Goal: Task Accomplishment & Management: Complete application form

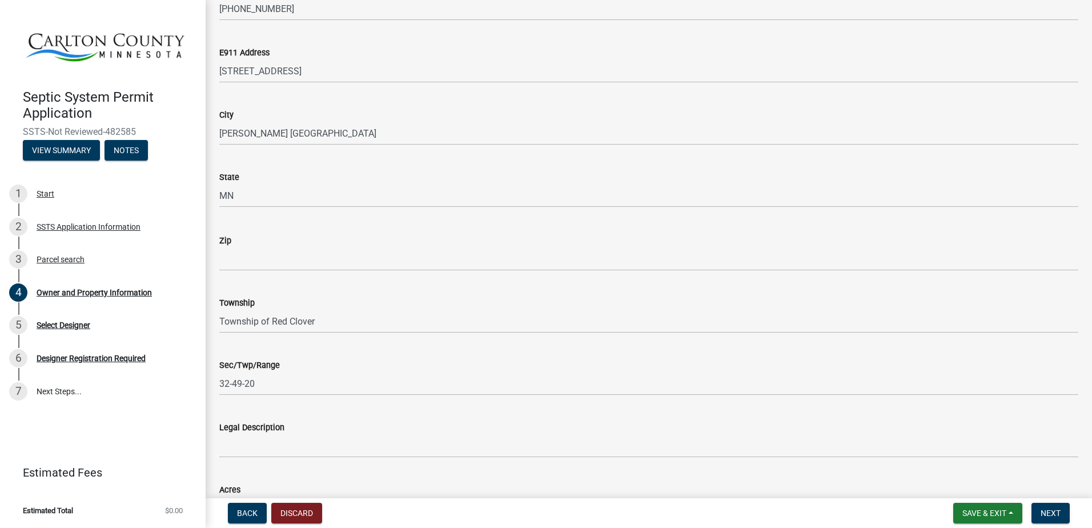
scroll to position [673, 0]
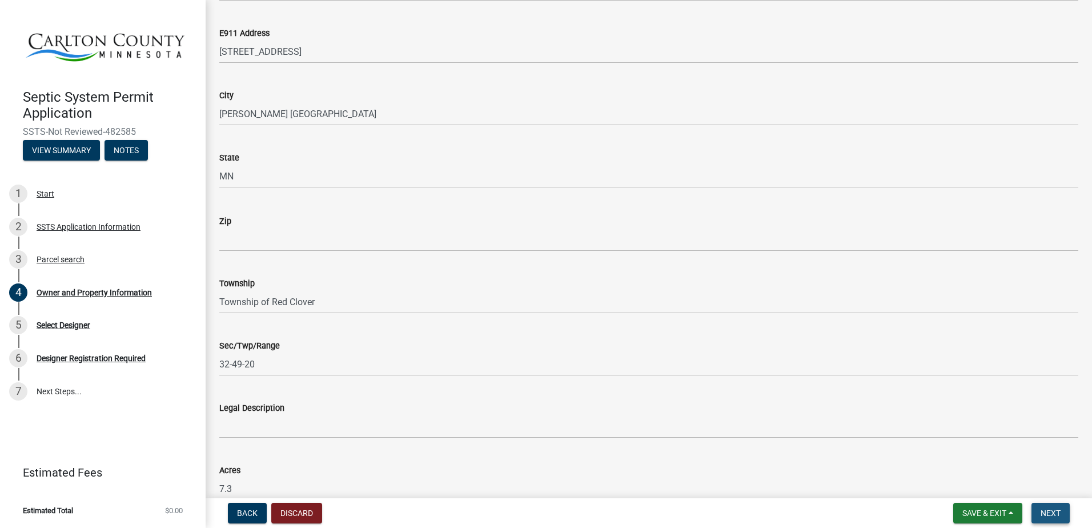
click at [1045, 509] on span "Next" at bounding box center [1050, 512] width 20 height 9
click at [1049, 512] on span "Next" at bounding box center [1050, 512] width 20 height 9
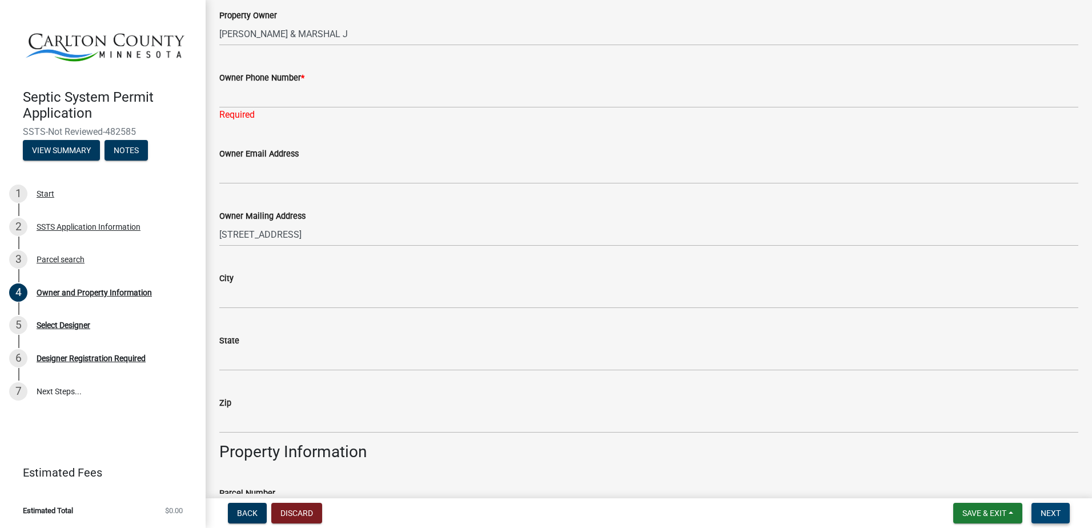
scroll to position [187, 0]
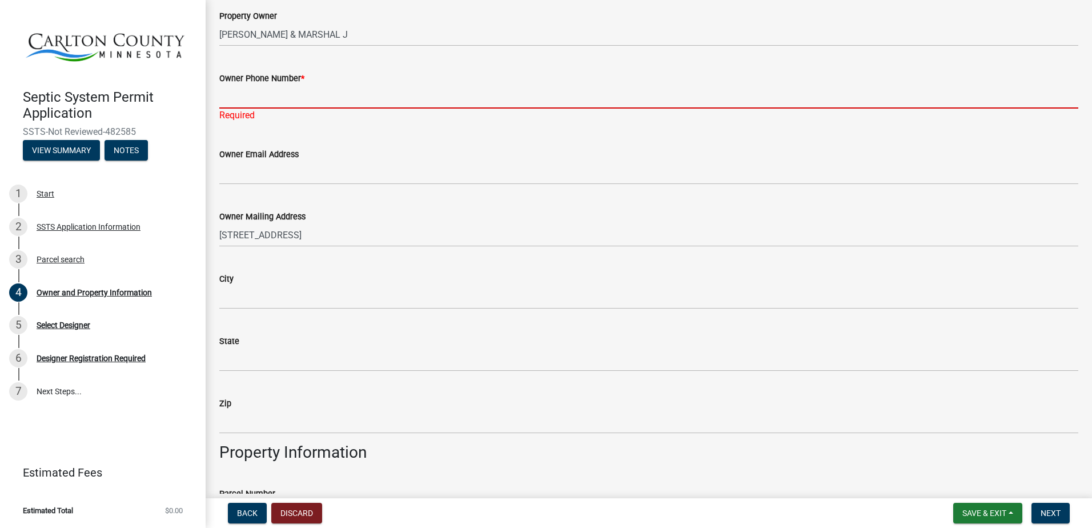
click at [231, 94] on input "Owner Phone Number *" at bounding box center [648, 96] width 859 height 23
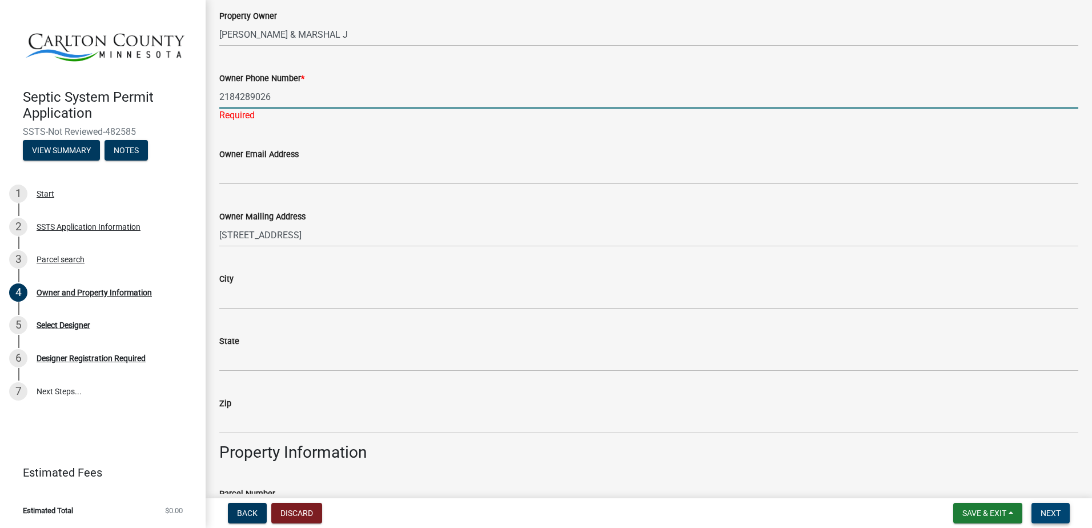
type input "2184289026"
click at [1048, 509] on span "Next" at bounding box center [1050, 512] width 20 height 9
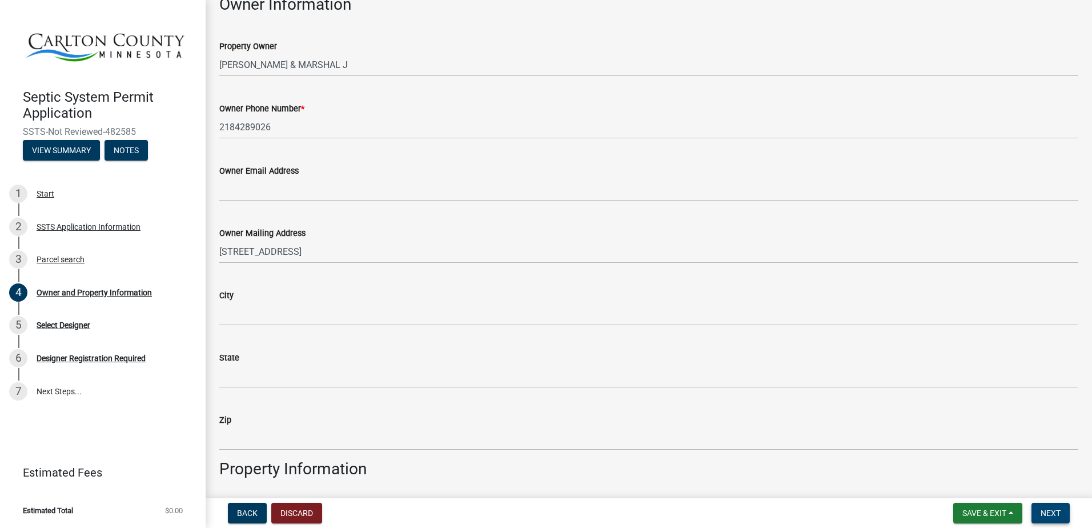
scroll to position [156, 0]
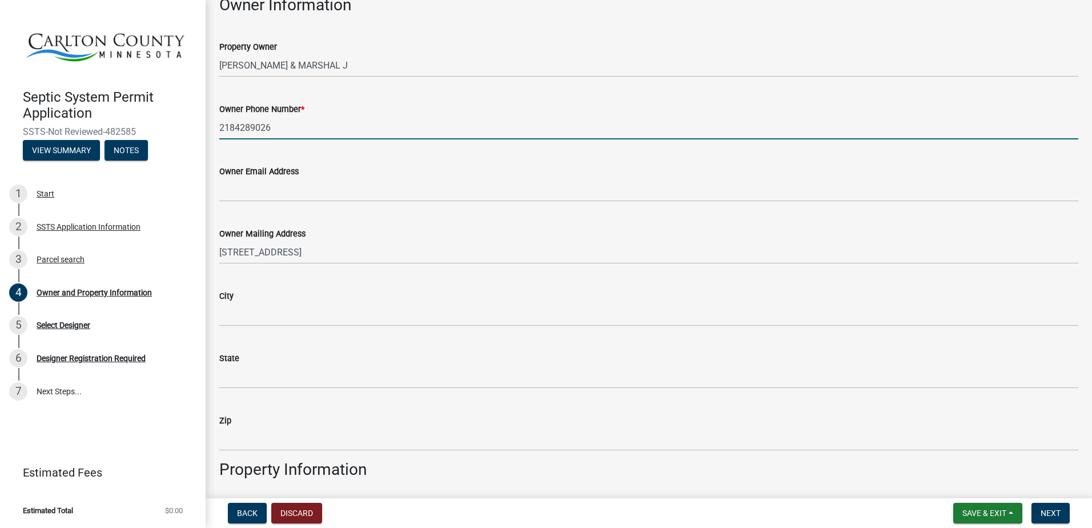
click at [234, 127] on input "2184289026" at bounding box center [648, 127] width 859 height 23
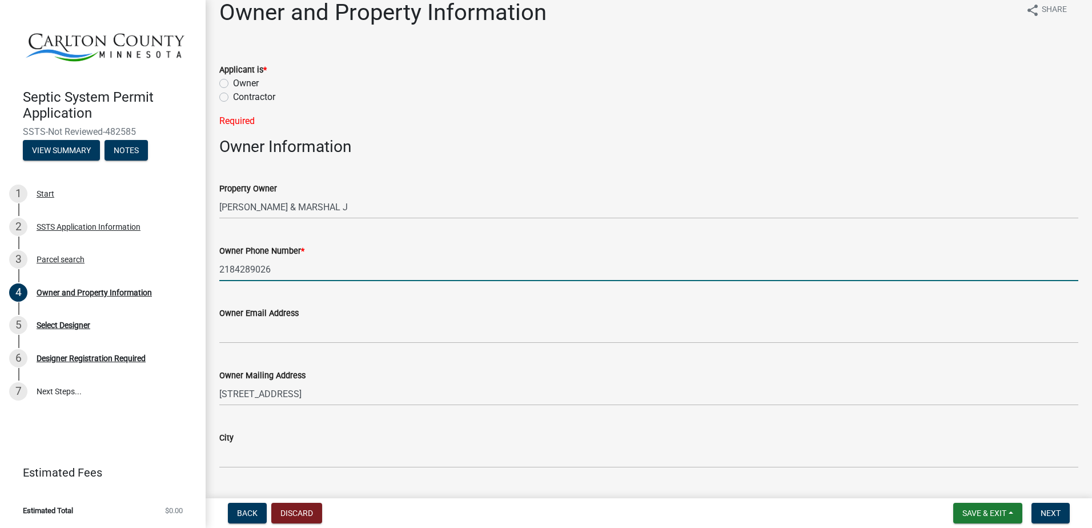
scroll to position [0, 0]
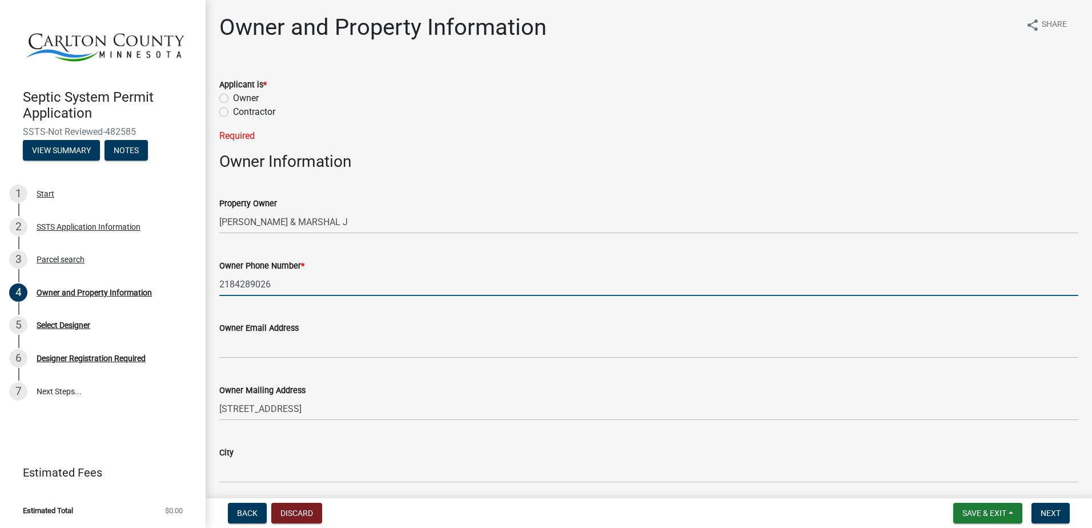
click at [233, 115] on label "Contractor" at bounding box center [254, 112] width 42 height 14
click at [233, 112] on input "Contractor" at bounding box center [236, 108] width 7 height 7
radio input "true"
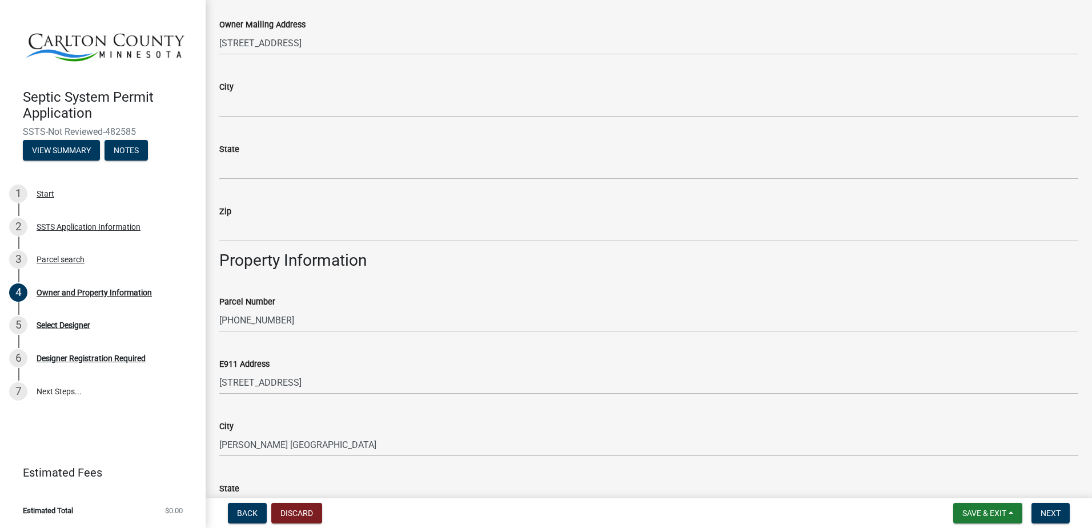
scroll to position [628, 0]
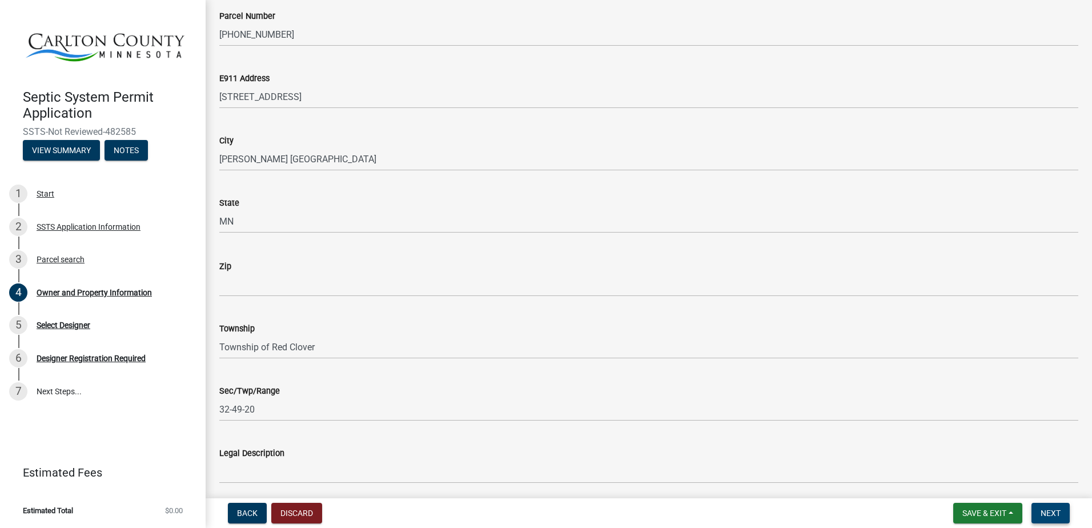
click at [1049, 512] on span "Next" at bounding box center [1050, 512] width 20 height 9
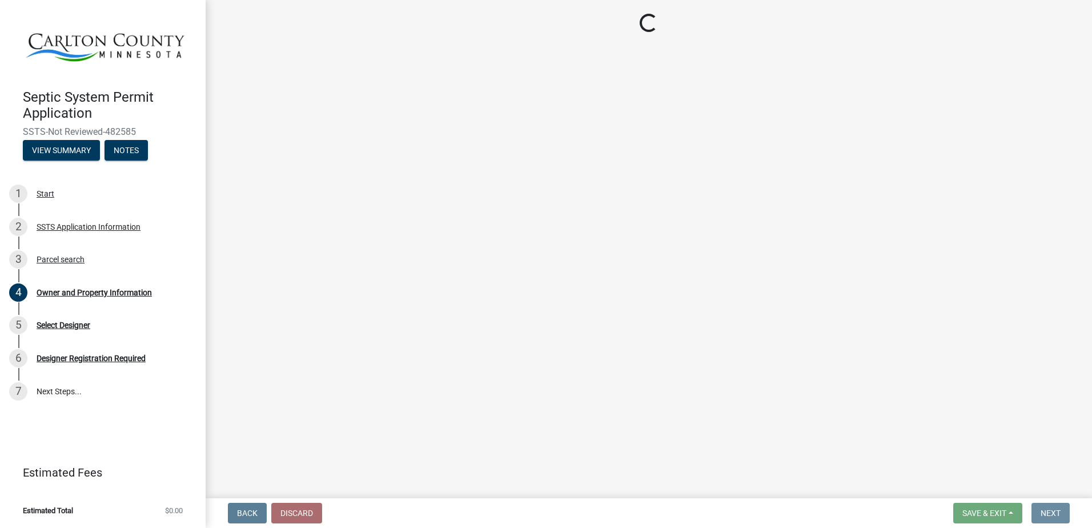
scroll to position [0, 0]
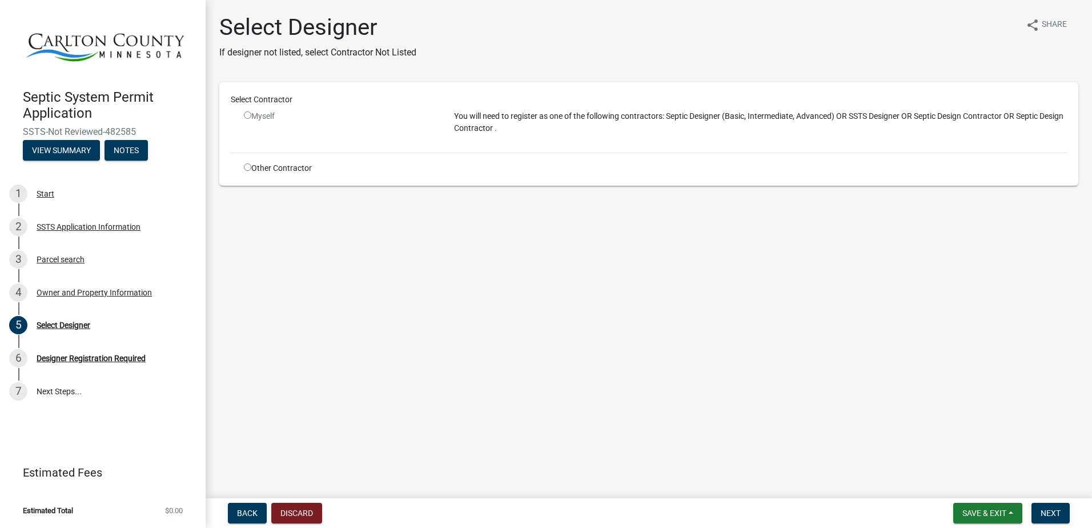
click at [243, 169] on div "Other Contractor" at bounding box center [340, 168] width 210 height 12
click at [250, 167] on input "radio" at bounding box center [247, 166] width 7 height 7
radio input "true"
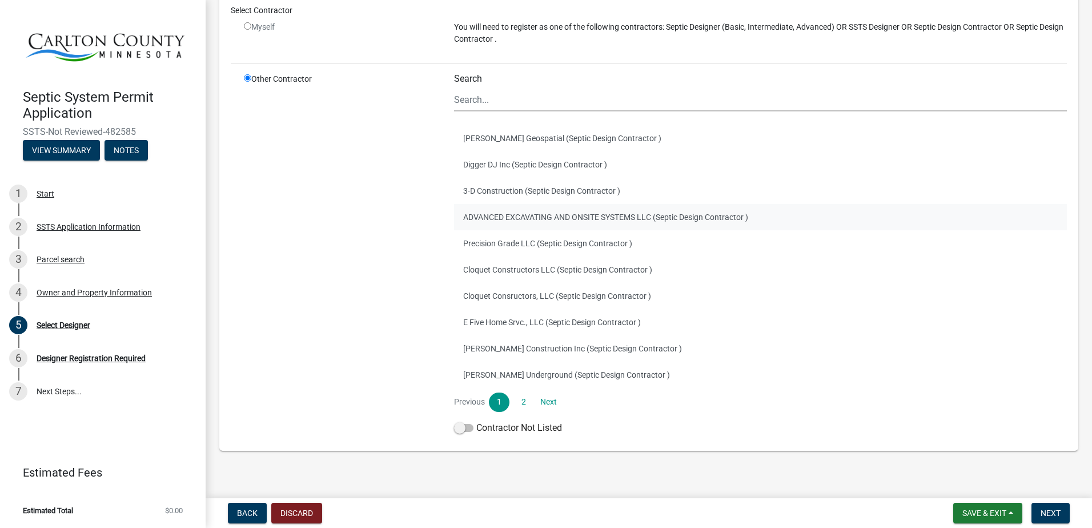
scroll to position [114, 0]
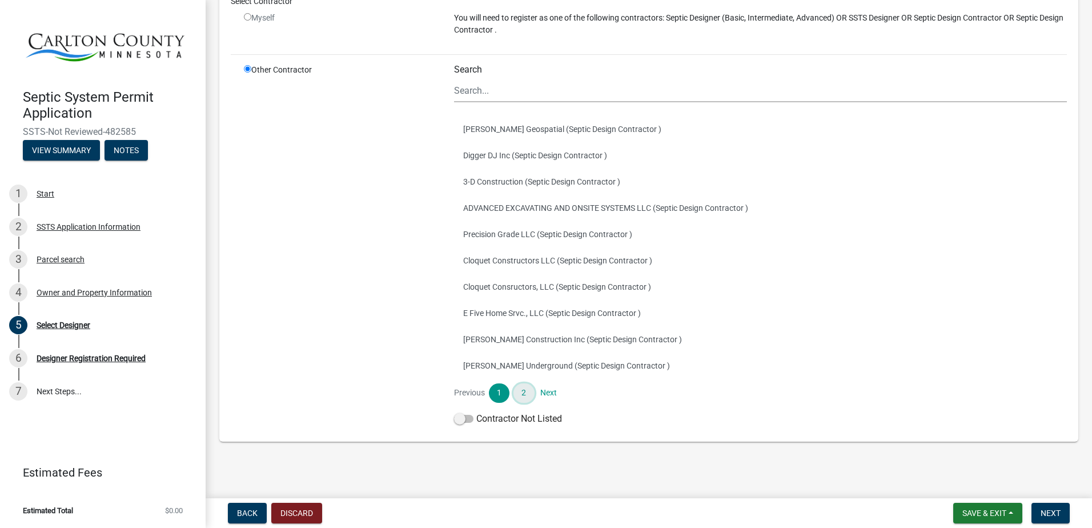
click at [522, 396] on link "2" at bounding box center [523, 392] width 21 height 19
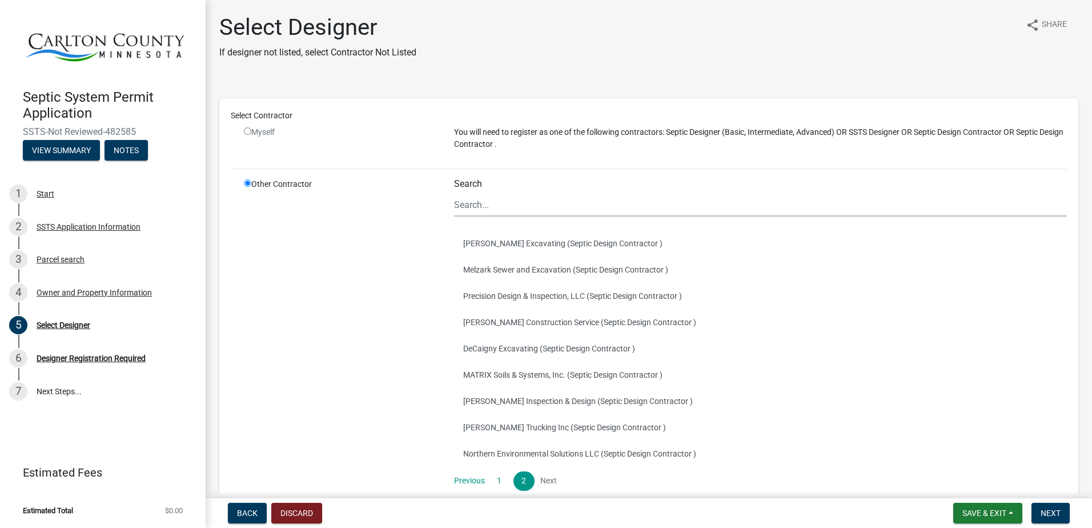
click at [549, 478] on li "Next" at bounding box center [548, 480] width 21 height 19
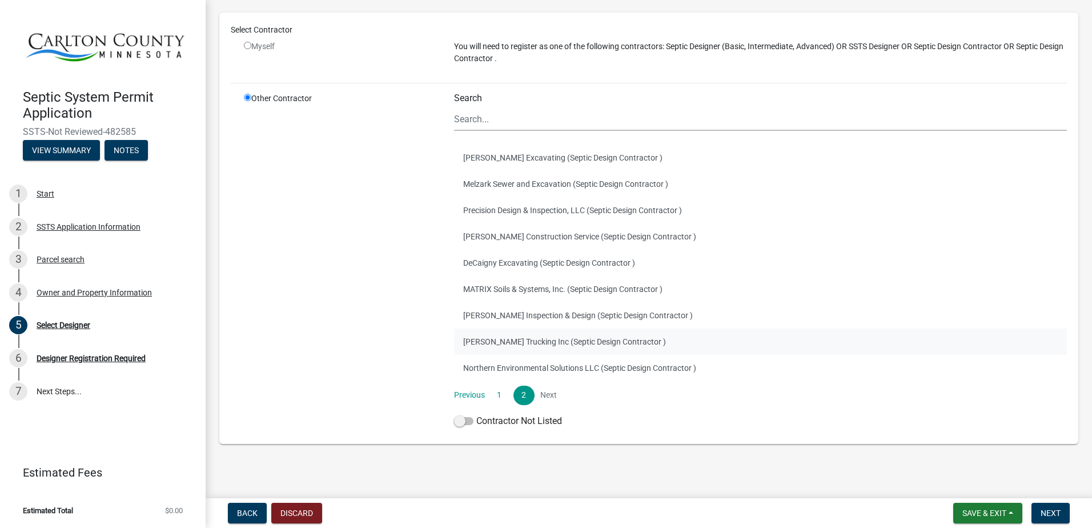
scroll to position [90, 0]
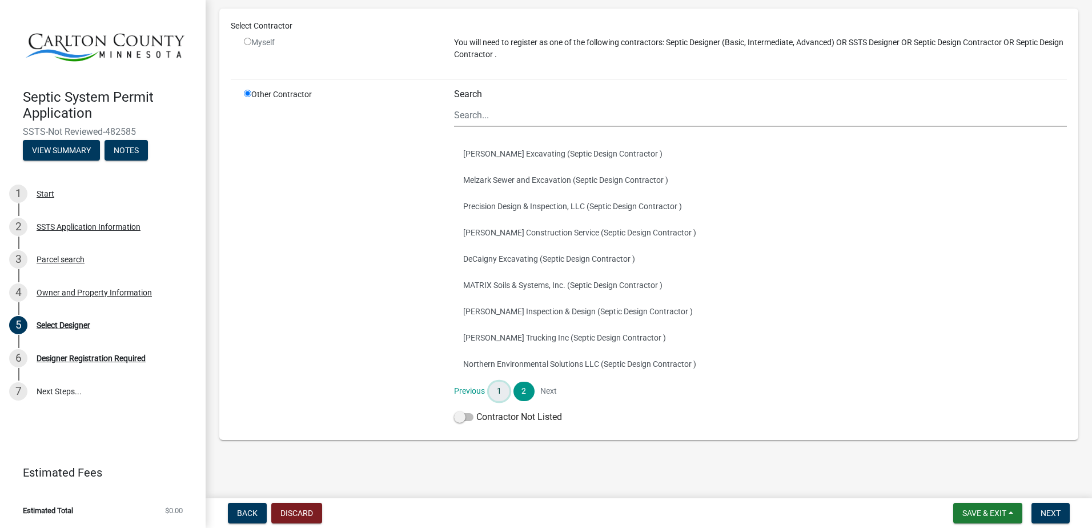
click at [500, 388] on link "1" at bounding box center [499, 390] width 21 height 19
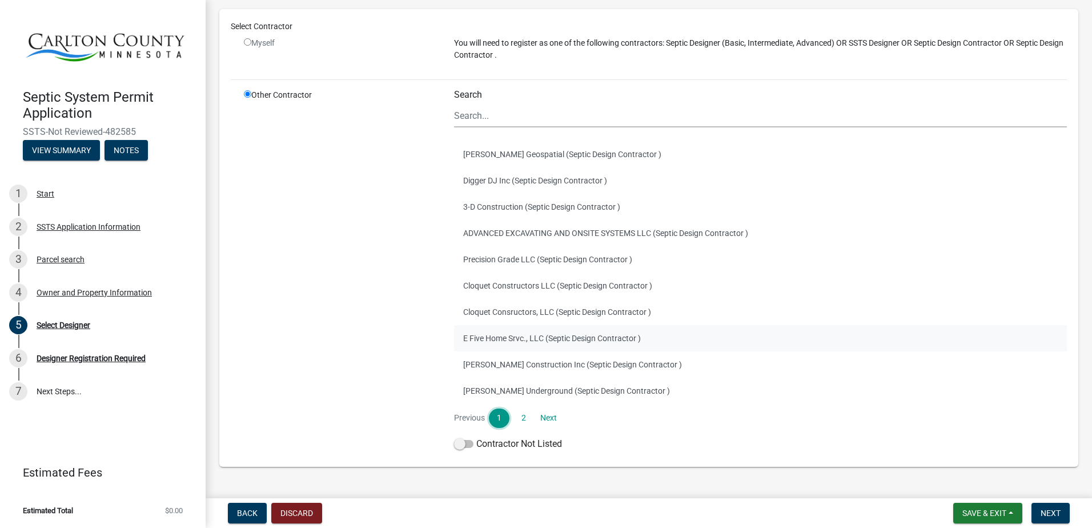
scroll to position [114, 0]
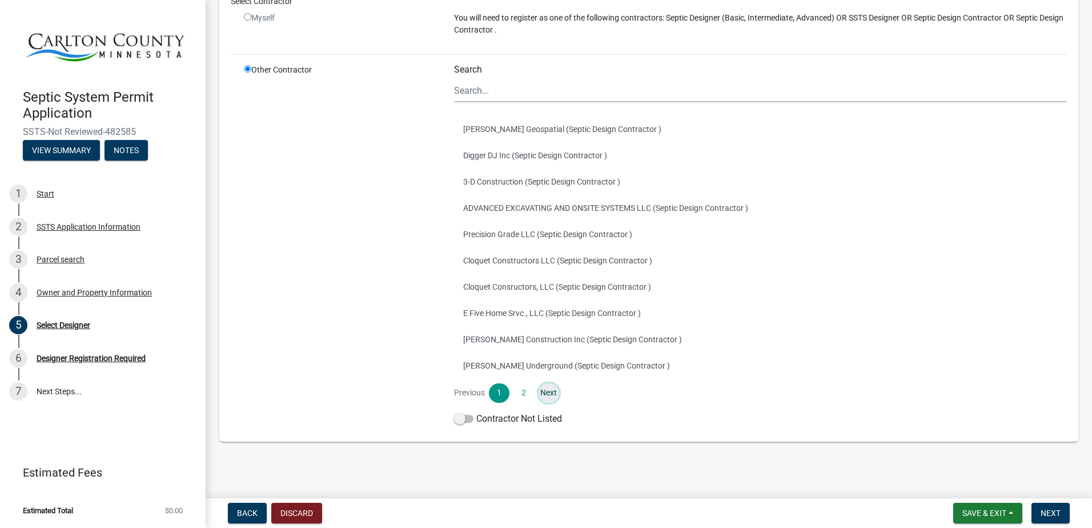
click at [550, 395] on link "Next" at bounding box center [548, 392] width 21 height 19
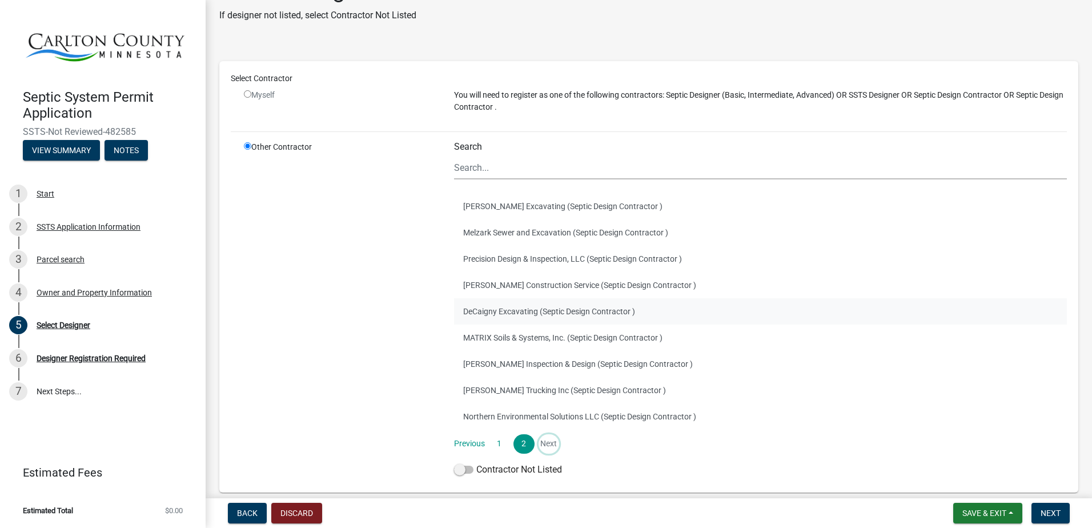
scroll to position [57, 0]
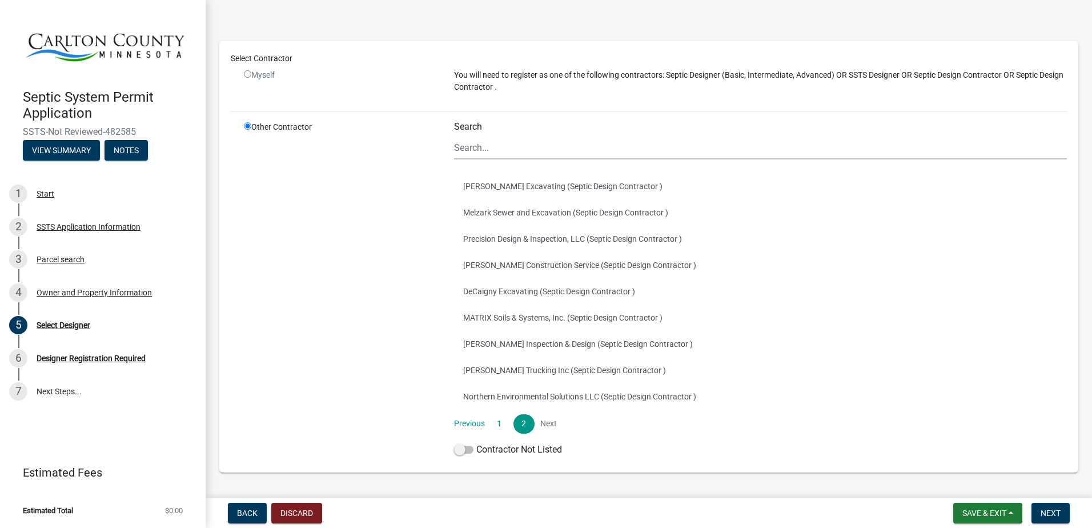
click at [545, 424] on li "Next" at bounding box center [548, 423] width 21 height 19
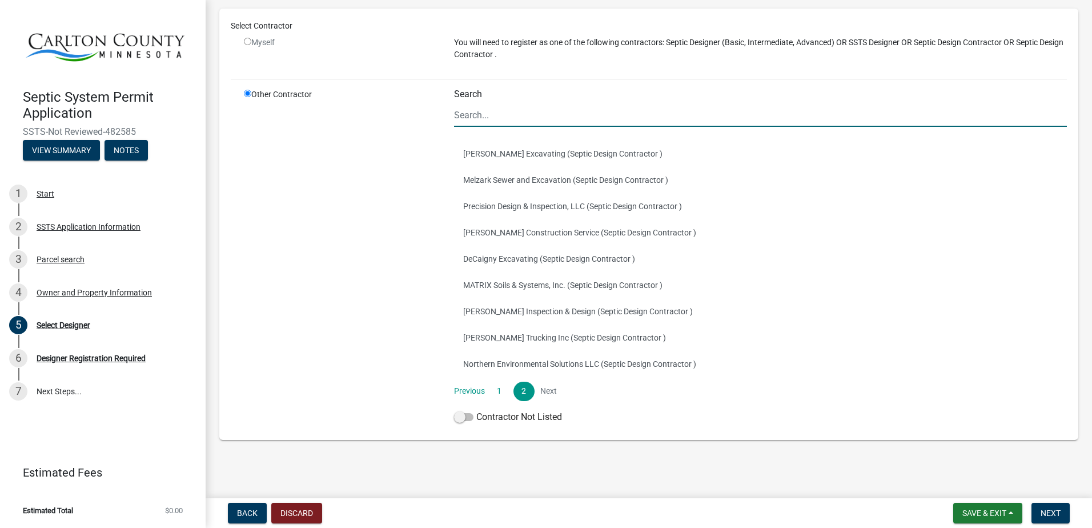
drag, startPoint x: 508, startPoint y: 110, endPoint x: 496, endPoint y: 114, distance: 12.6
click at [497, 118] on input "Search" at bounding box center [760, 114] width 613 height 23
type input "m"
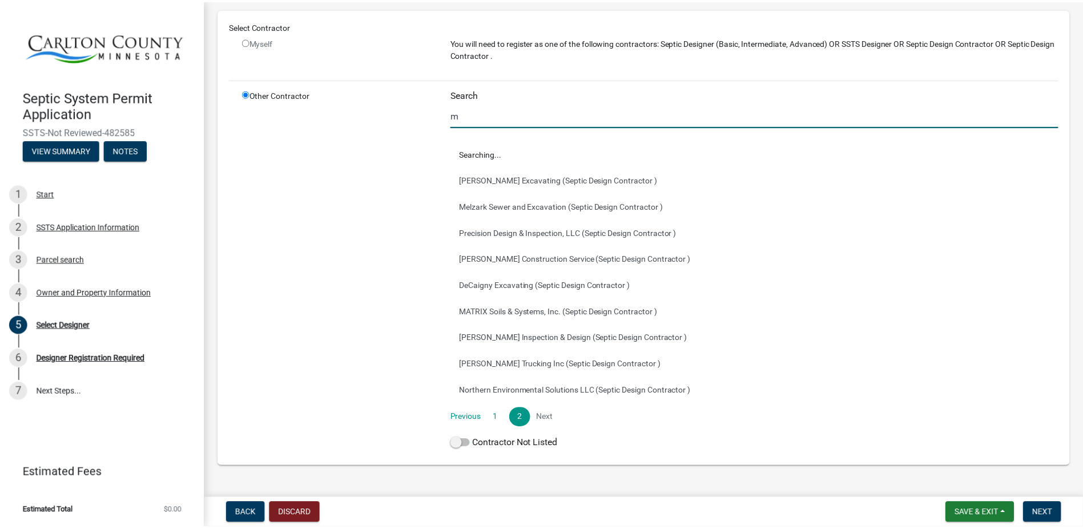
scroll to position [0, 0]
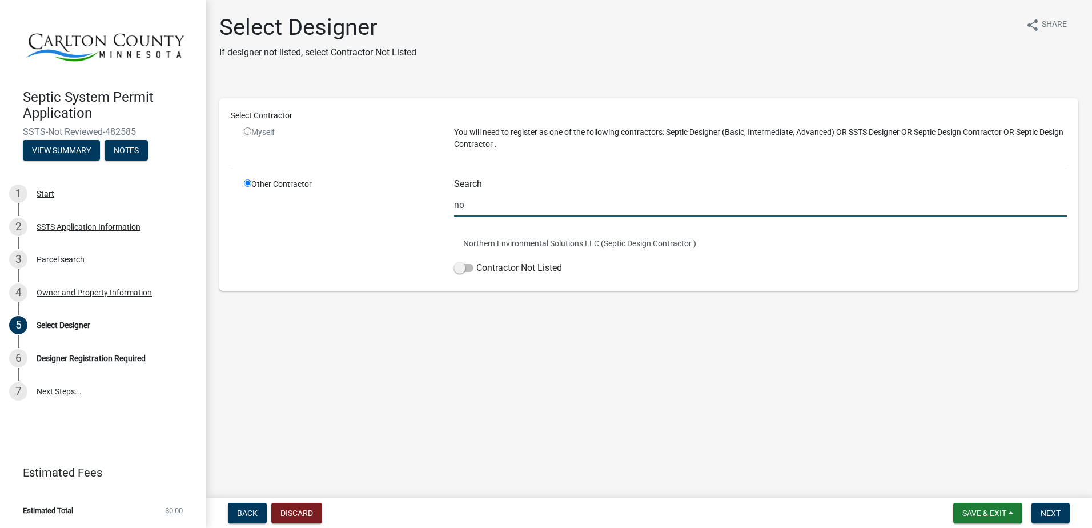
type input "n"
type input "roger hu"
click at [494, 236] on button "Roger Hurd Inspection & Design (Septic Design Contractor )" at bounding box center [760, 243] width 613 height 26
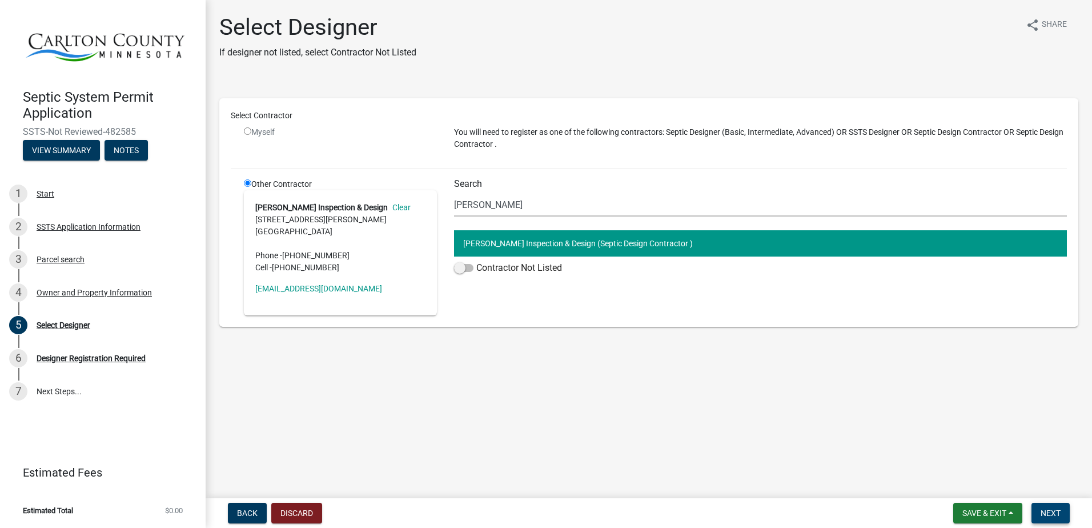
click at [1049, 512] on span "Next" at bounding box center [1050, 512] width 20 height 9
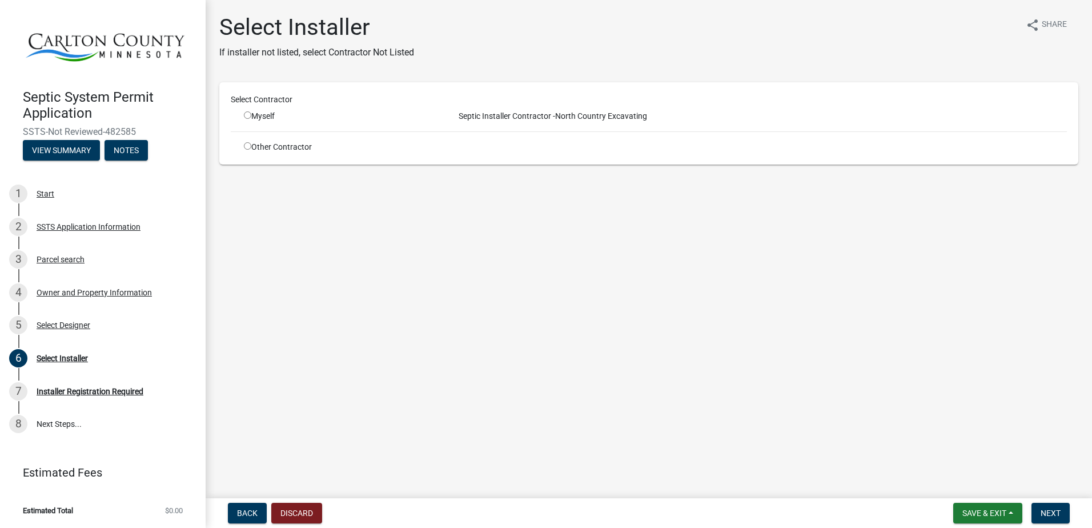
click at [247, 144] on input "radio" at bounding box center [247, 145] width 7 height 7
radio input "true"
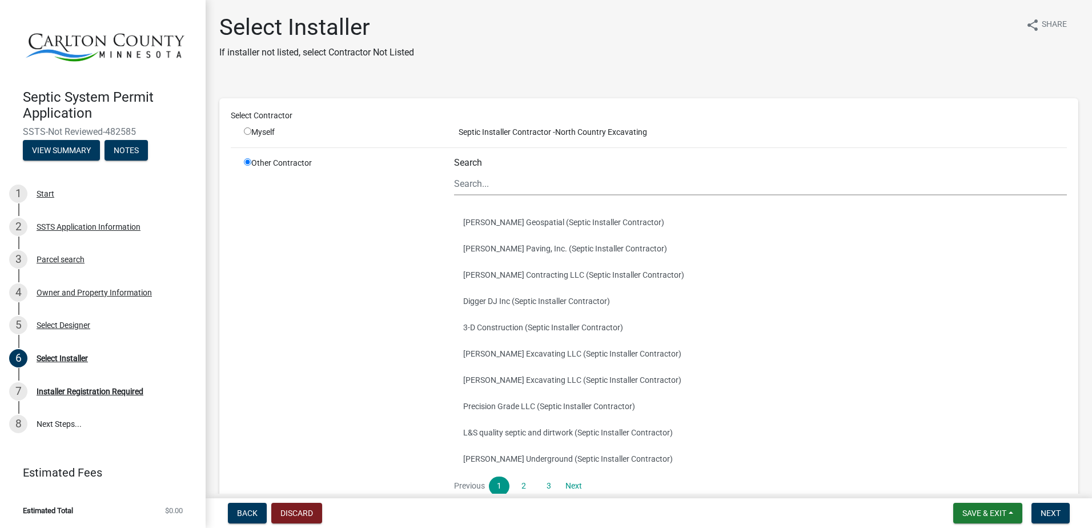
click at [247, 128] on input "radio" at bounding box center [247, 130] width 7 height 7
radio input "true"
radio input "false"
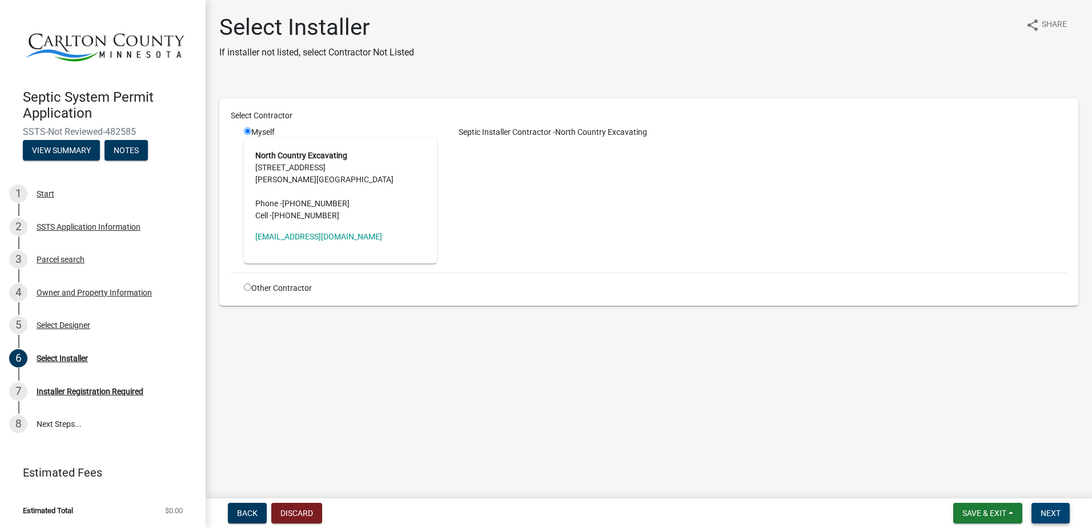
click at [1057, 514] on span "Next" at bounding box center [1050, 512] width 20 height 9
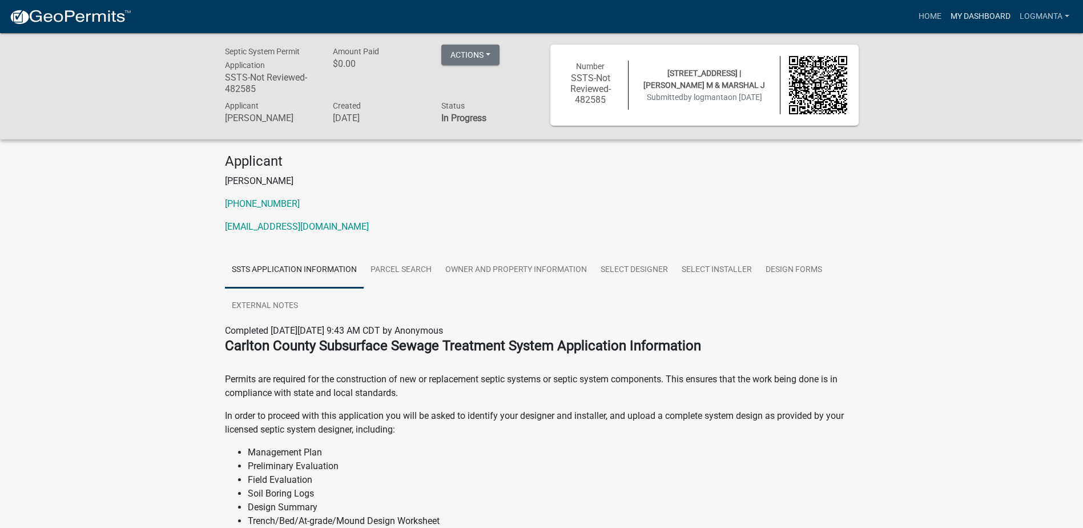
click at [984, 17] on link "My Dashboard" at bounding box center [980, 17] width 69 height 22
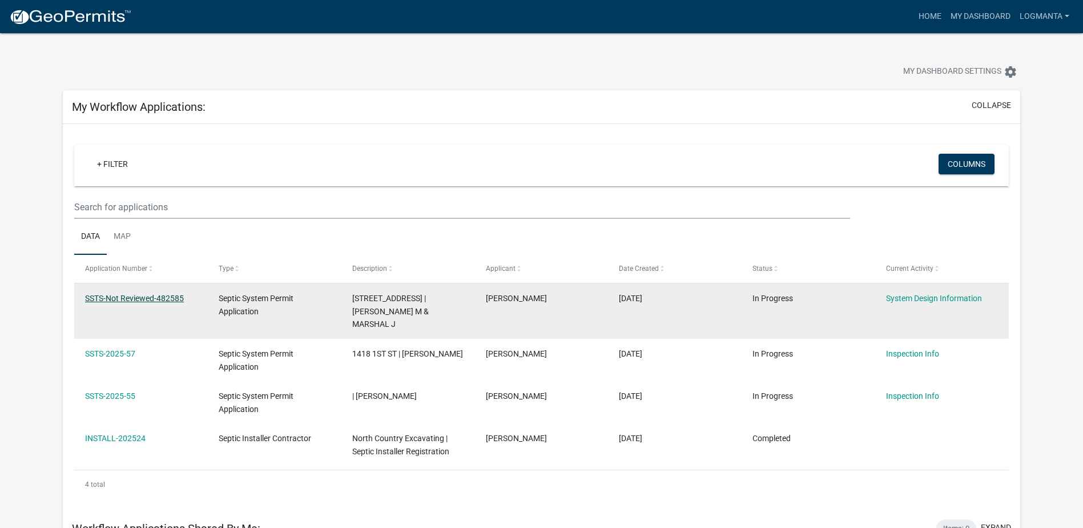
click at [162, 296] on link "SSTS-Not Reviewed-482585" at bounding box center [134, 297] width 99 height 9
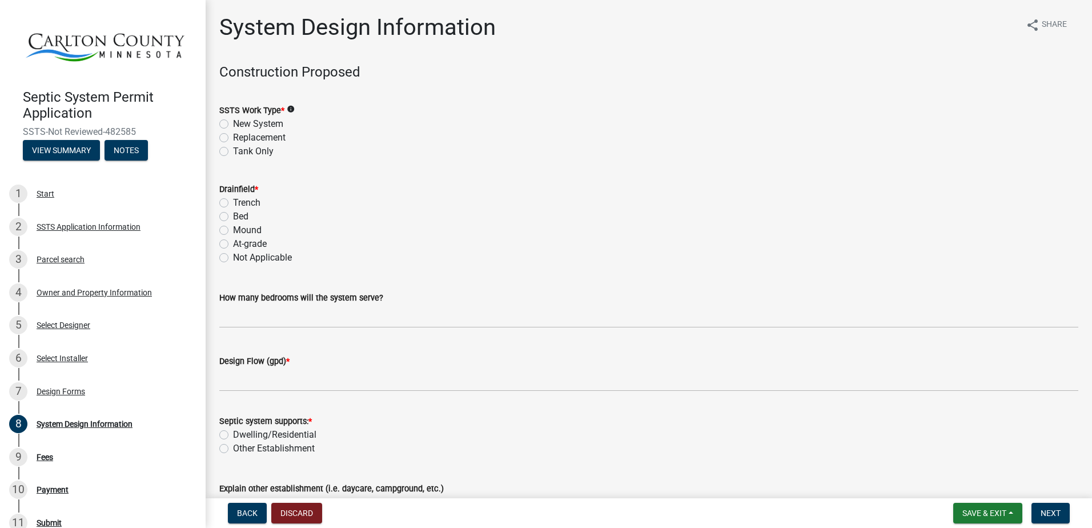
click at [233, 119] on label "New System" at bounding box center [258, 124] width 50 height 14
click at [233, 119] on input "New System" at bounding box center [236, 120] width 7 height 7
radio input "true"
click at [233, 227] on label "Mound" at bounding box center [247, 230] width 29 height 14
click at [233, 227] on input "Mound" at bounding box center [236, 226] width 7 height 7
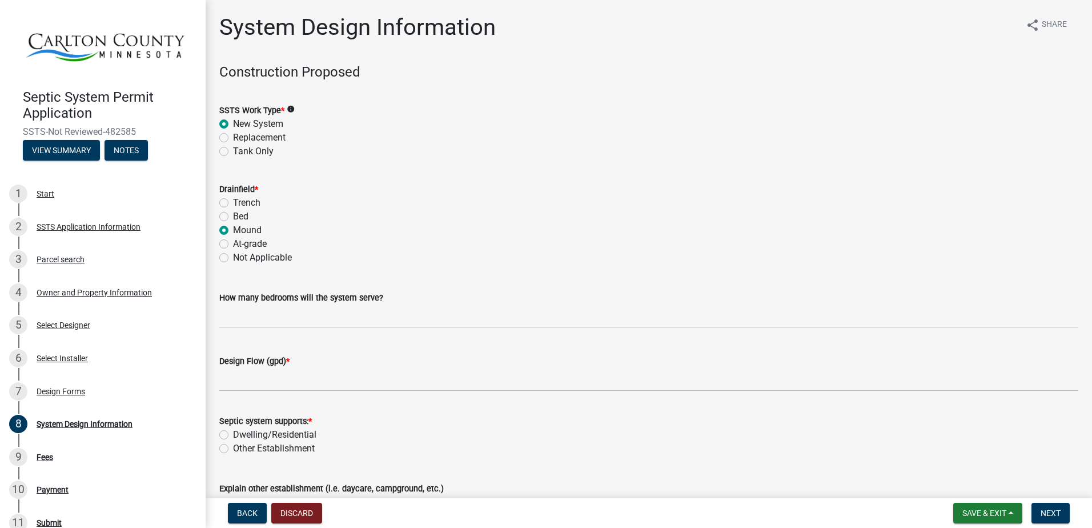
radio input "true"
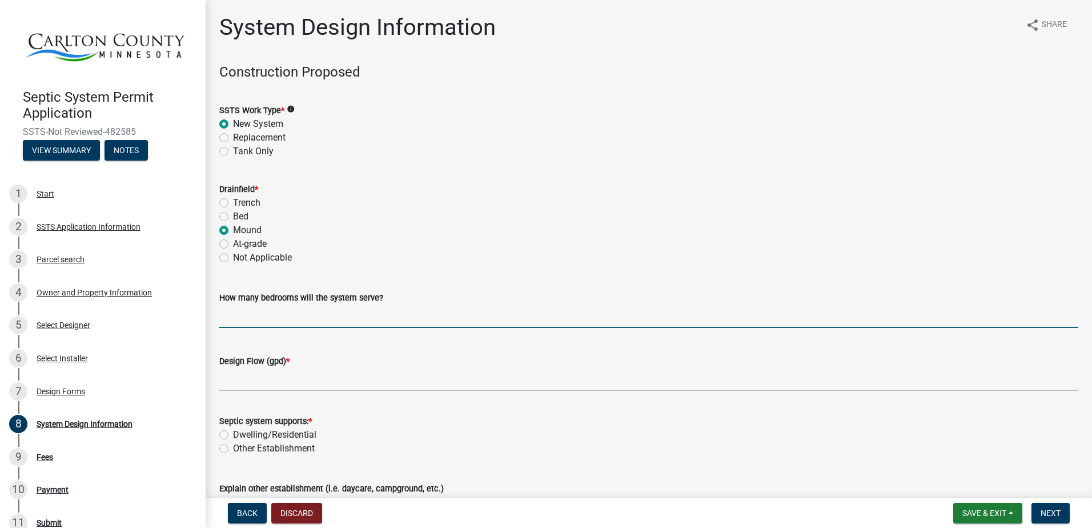
click at [288, 316] on input "text" at bounding box center [648, 315] width 859 height 23
type input "3"
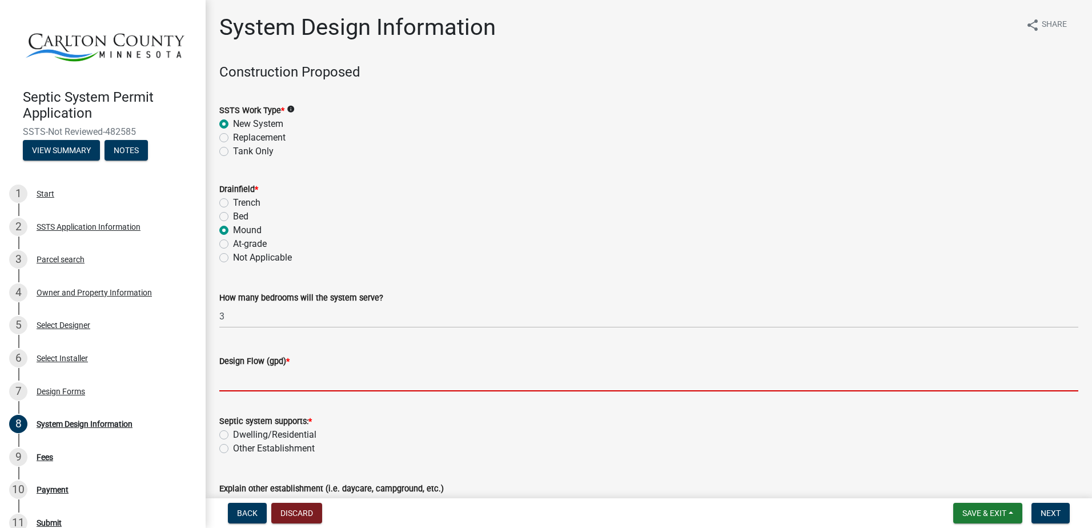
click at [306, 375] on input "Design Flow (gpd) *" at bounding box center [648, 379] width 859 height 23
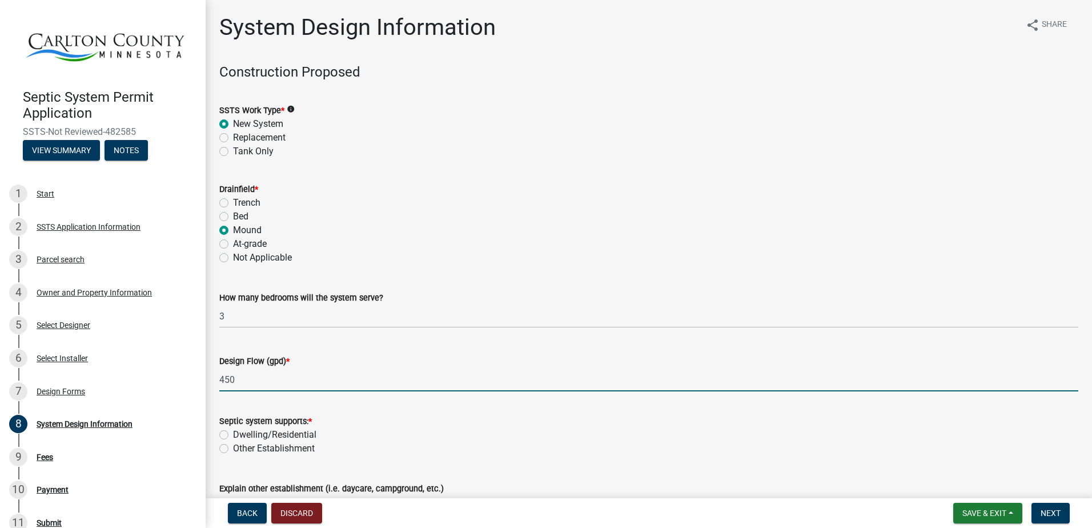
type input "450"
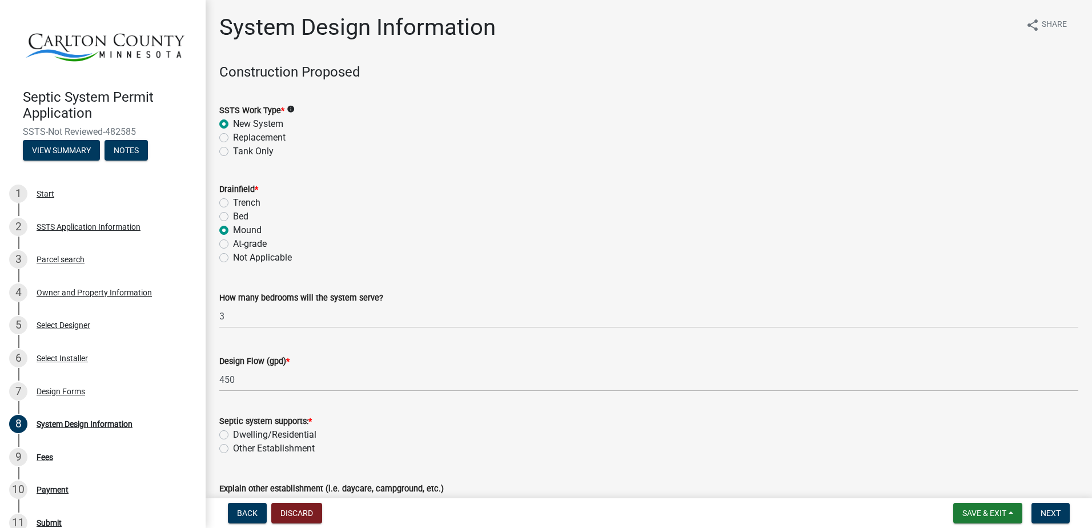
click at [233, 433] on label "Dwelling/Residential" at bounding box center [274, 435] width 83 height 14
click at [233, 433] on input "Dwelling/Residential" at bounding box center [236, 431] width 7 height 7
radio input "true"
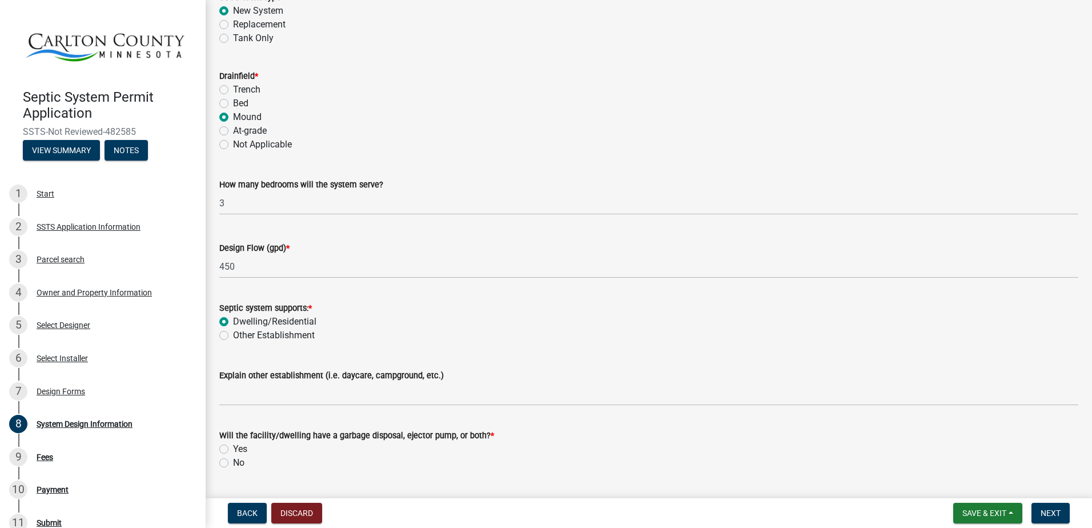
scroll to position [144, 0]
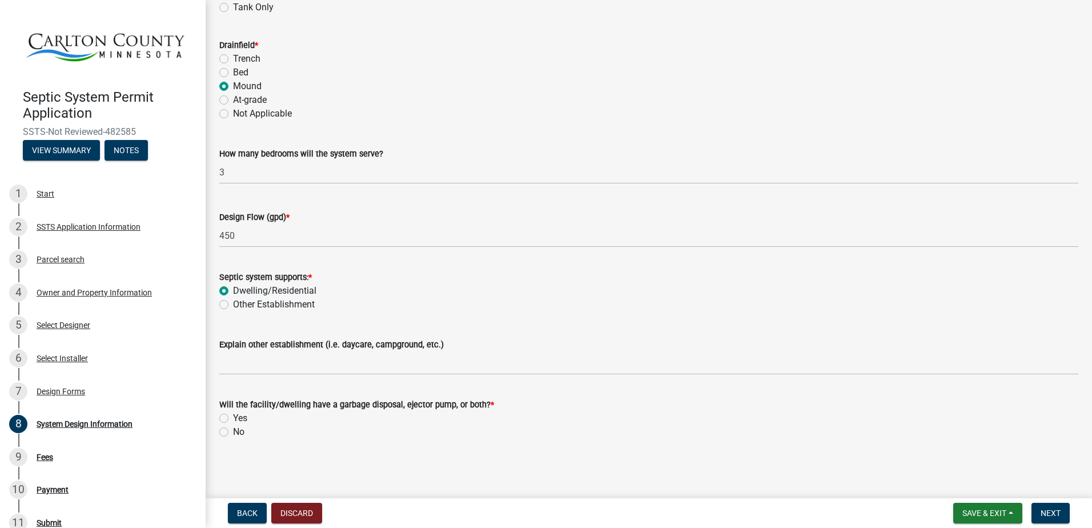
click at [233, 431] on label "No" at bounding box center [238, 432] width 11 height 14
click at [233, 431] on input "No" at bounding box center [236, 428] width 7 height 7
radio input "true"
click at [1051, 512] on span "Next" at bounding box center [1050, 512] width 20 height 9
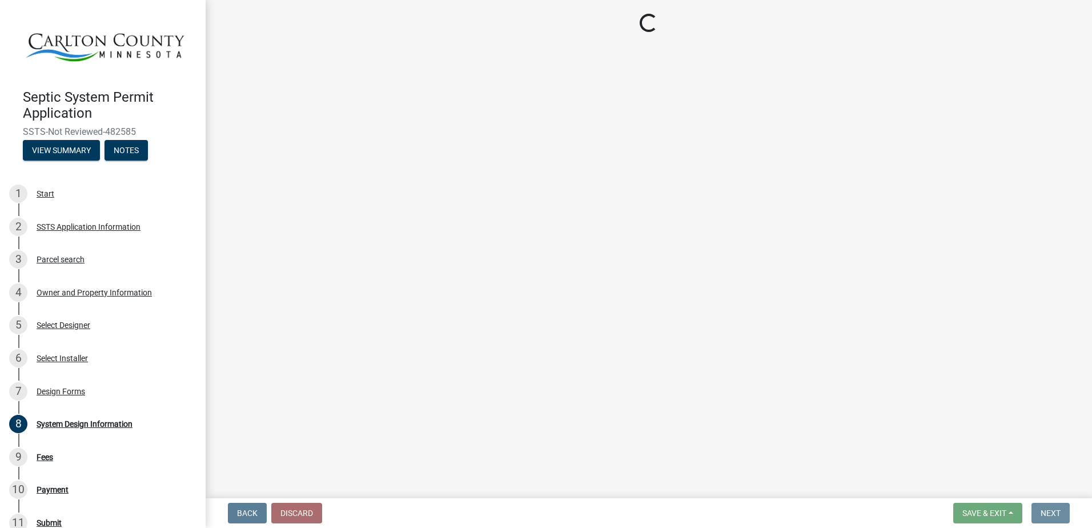
scroll to position [0, 0]
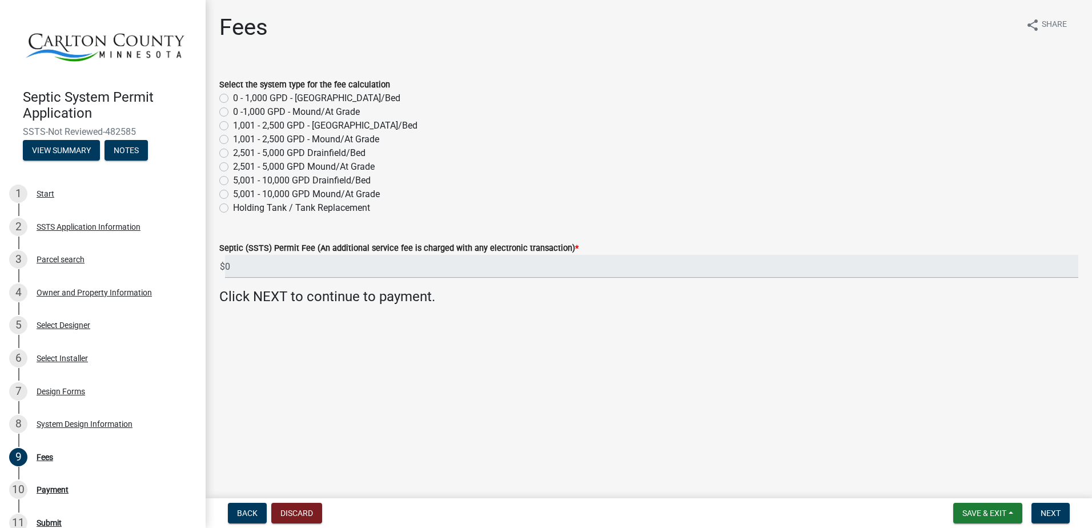
click at [233, 110] on label "0 -1,000 GPD - Mound/At Grade" at bounding box center [296, 112] width 127 height 14
click at [233, 110] on input "0 -1,000 GPD - Mound/At Grade" at bounding box center [236, 108] width 7 height 7
radio input "true"
click at [1055, 513] on span "Next" at bounding box center [1050, 512] width 20 height 9
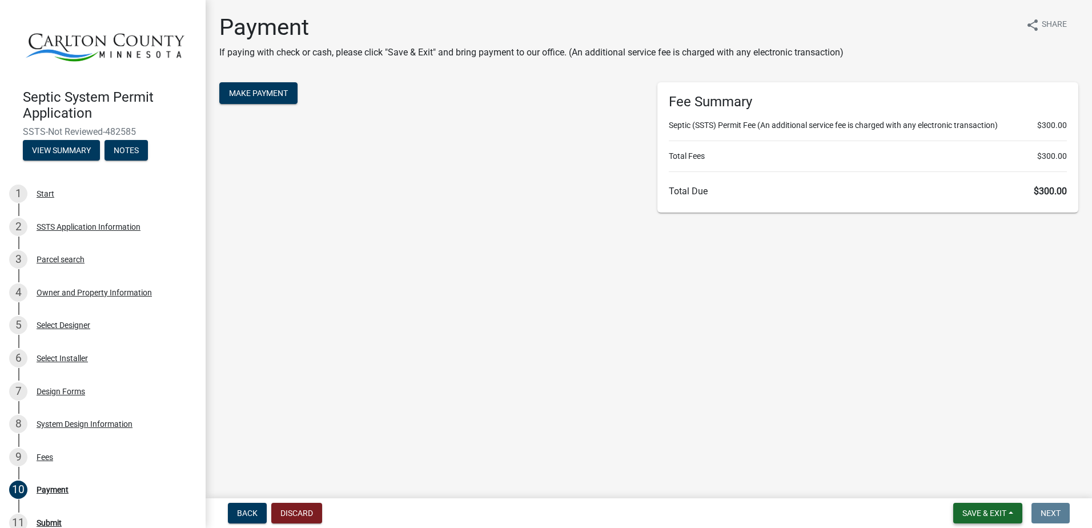
click at [985, 512] on span "Save & Exit" at bounding box center [984, 512] width 44 height 9
click at [975, 489] on button "Save & Exit" at bounding box center [976, 482] width 91 height 27
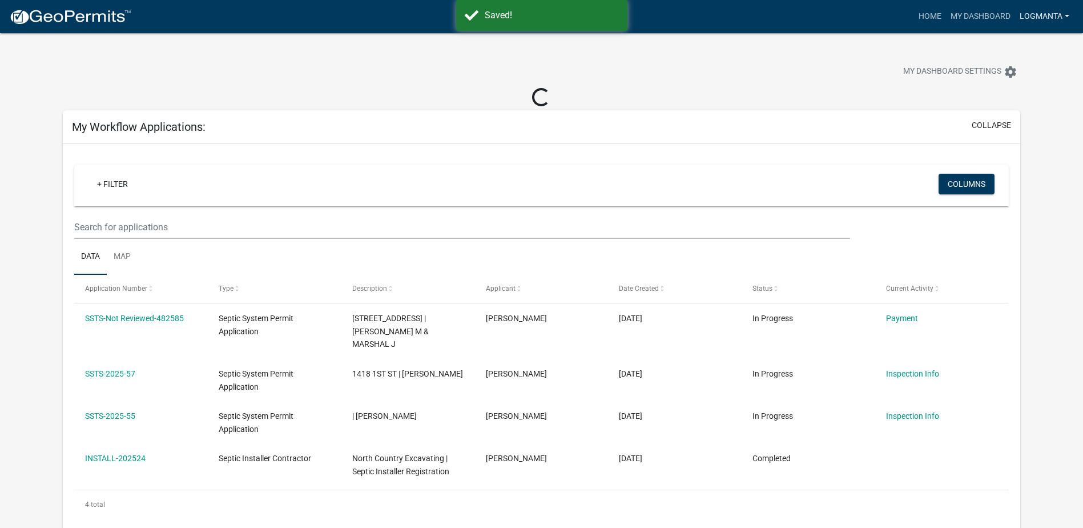
click at [1064, 16] on link "logmanta" at bounding box center [1044, 17] width 59 height 22
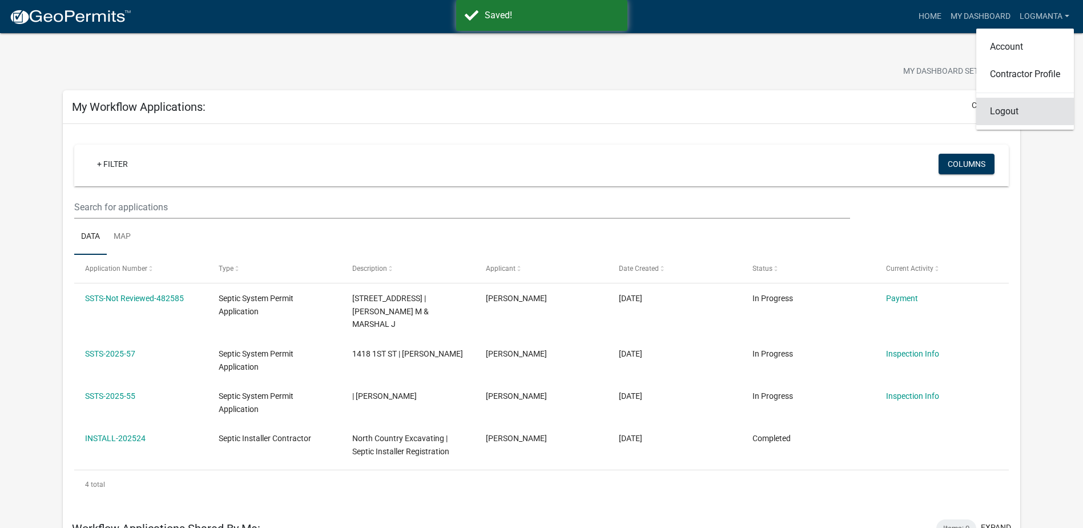
click at [1019, 111] on link "Logout" at bounding box center [1025, 111] width 98 height 27
